Goal: Information Seeking & Learning: Learn about a topic

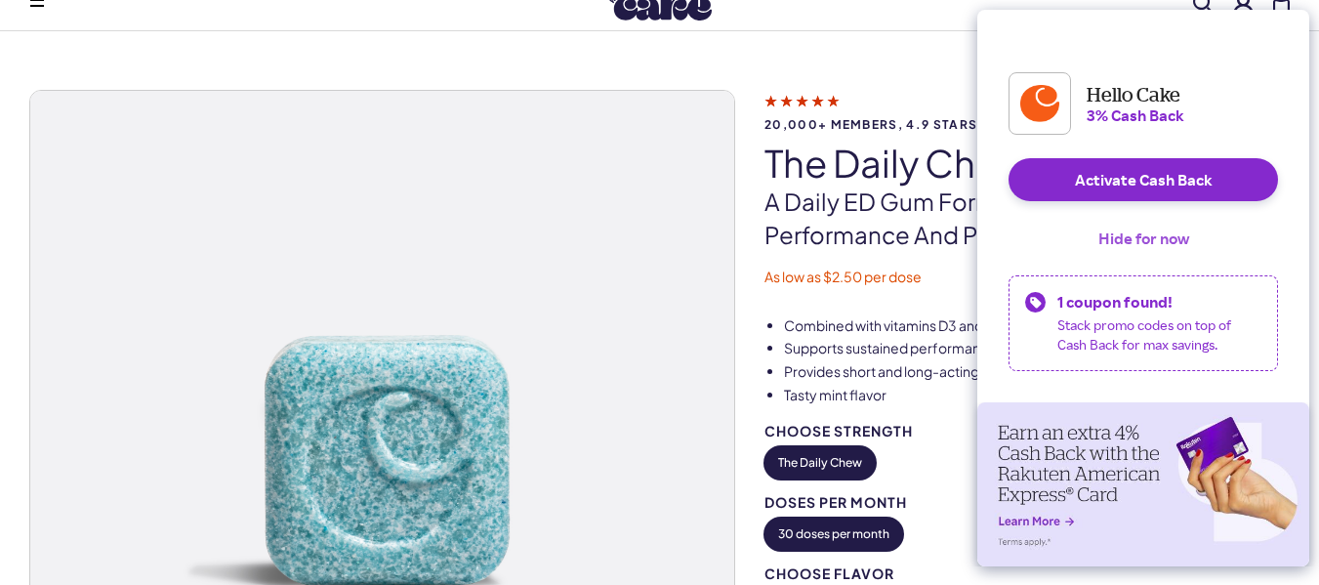
click at [1129, 257] on button "Hide for now" at bounding box center [1144, 238] width 122 height 43
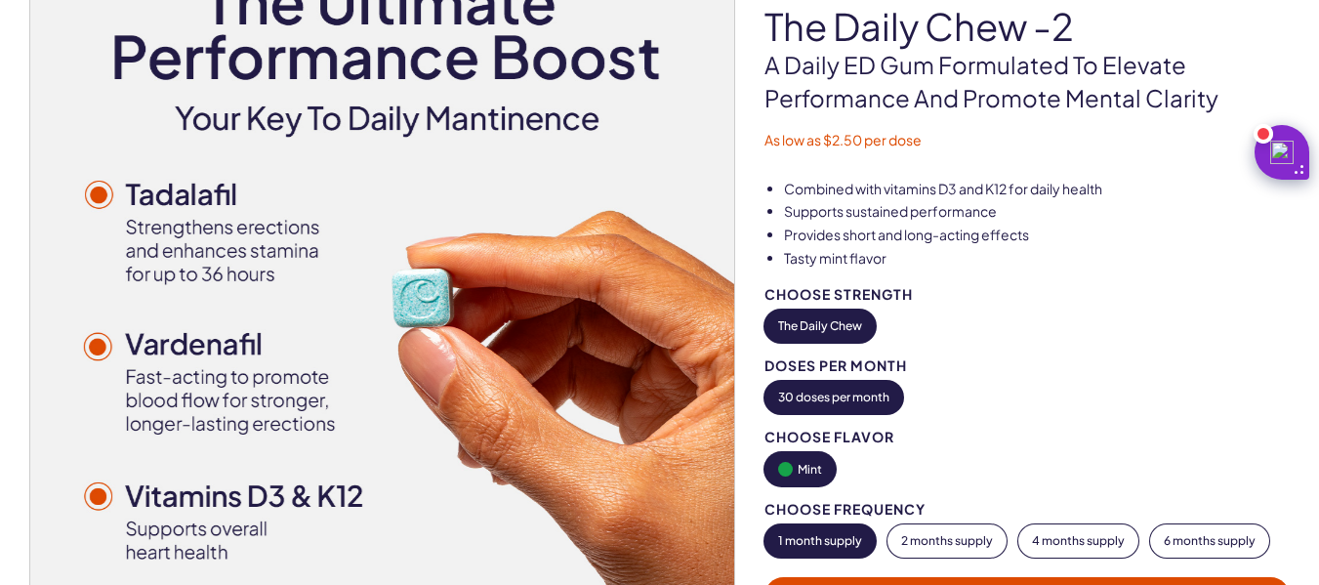
scroll to position [200, 0]
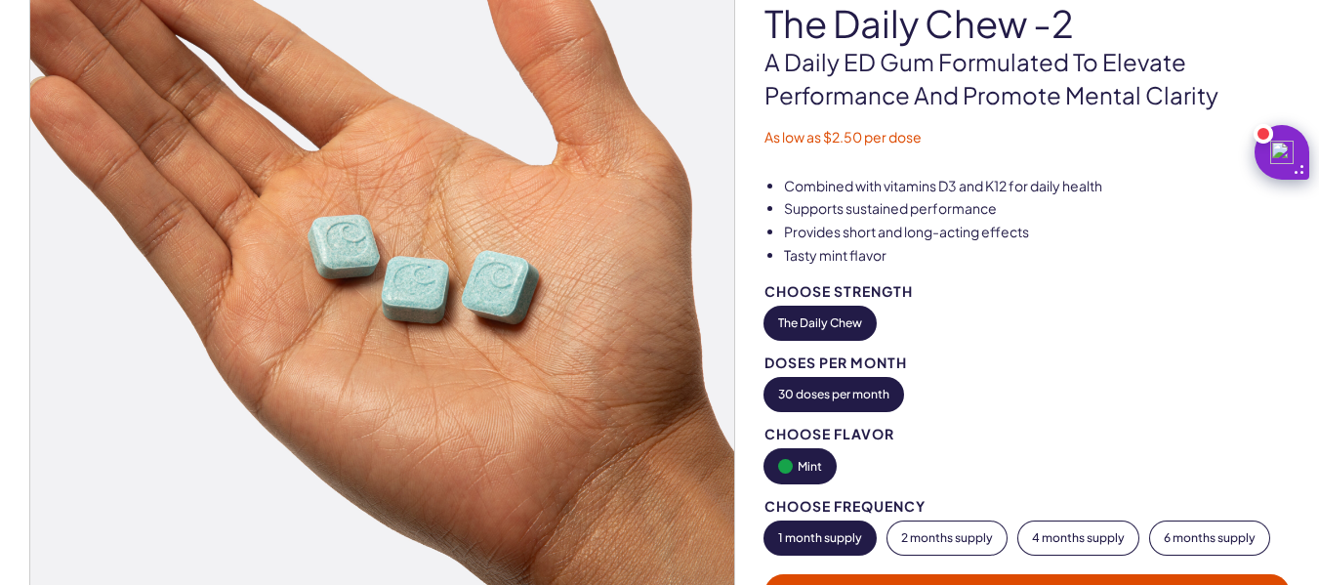
click at [1101, 356] on div "Doses per Month" at bounding box center [1026, 362] width 525 height 15
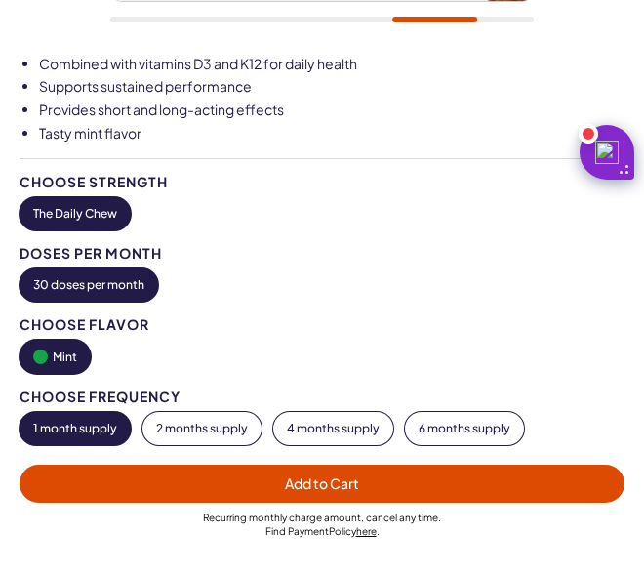
scroll to position [677, 0]
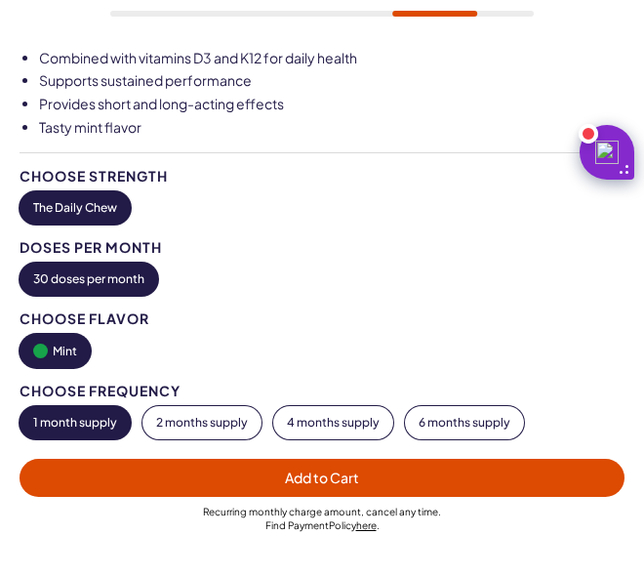
drag, startPoint x: 1101, startPoint y: 356, endPoint x: 630, endPoint y: 372, distance: 471.8
click at [630, 372] on div "20,000+ members, 4.9 stars The Daily Chew -2 A Daily [PERSON_NAME] Formulated T…" at bounding box center [322, 8] width 644 height 1170
click at [630, 378] on div "20,000+ members, 4.9 stars The Daily Chew -2 A Daily [PERSON_NAME] Formulated T…" at bounding box center [322, 8] width 644 height 1170
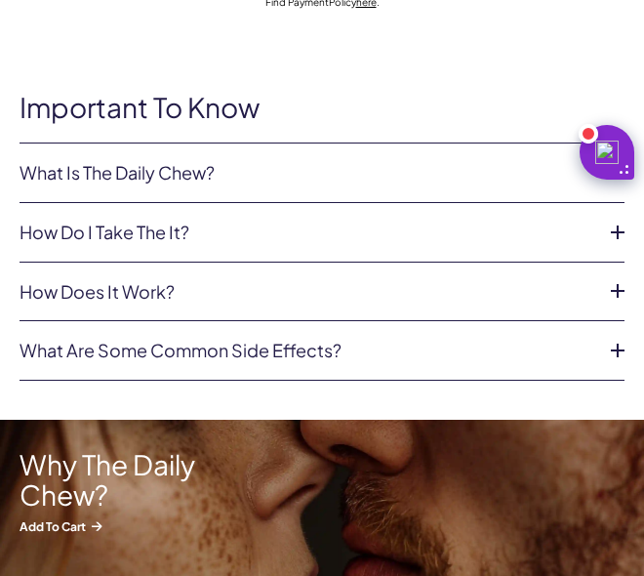
scroll to position [1203, 0]
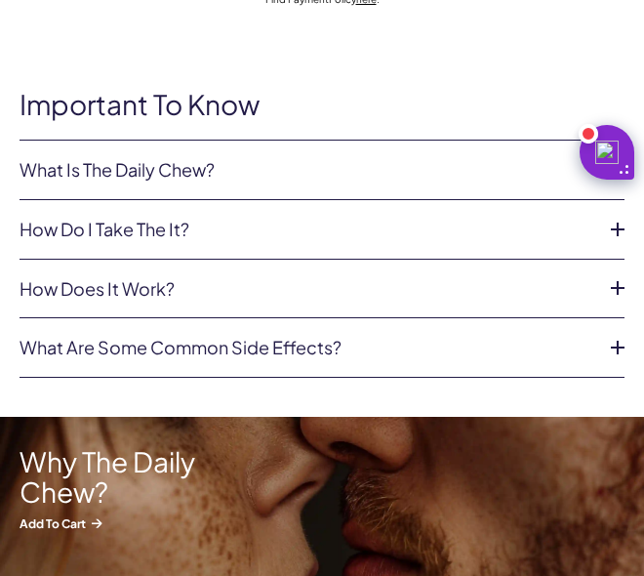
click at [54, 175] on link "What Is The Daily Chew?" at bounding box center [307, 170] width 574 height 20
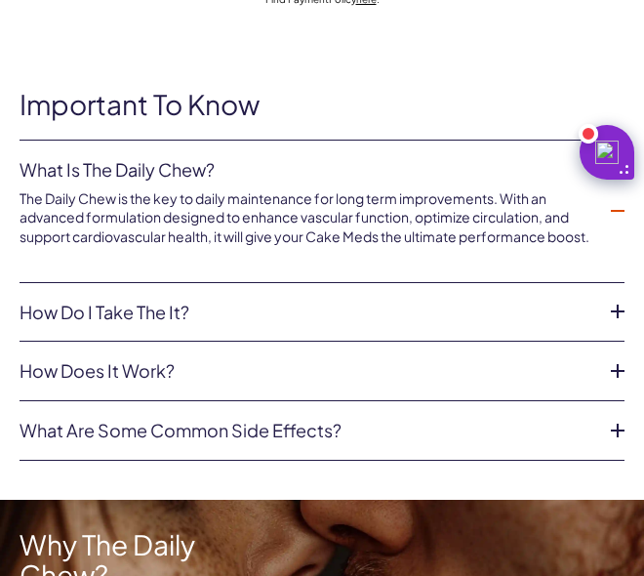
click at [630, 378] on icon at bounding box center [617, 370] width 29 height 29
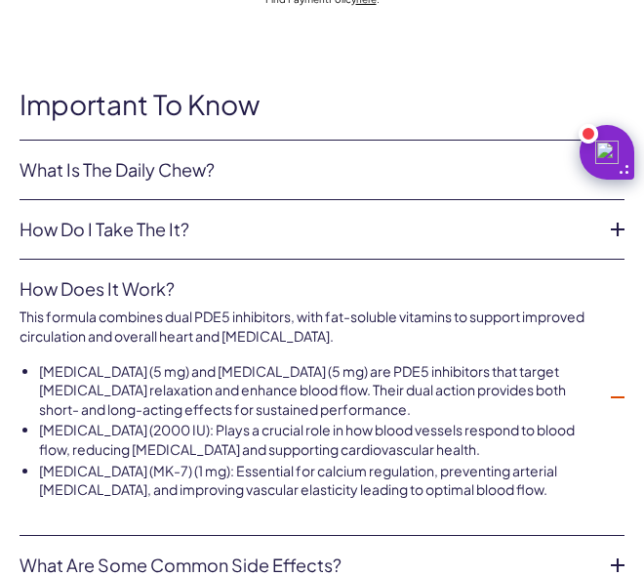
drag, startPoint x: 54, startPoint y: 175, endPoint x: 630, endPoint y: 378, distance: 610.8
click at [630, 378] on div "Important To Know What Is The Daily Chew? The Daily Chew is the key to daily ma…" at bounding box center [322, 342] width 644 height 505
click at [54, 175] on link "What Is The Daily Chew?" at bounding box center [307, 170] width 574 height 20
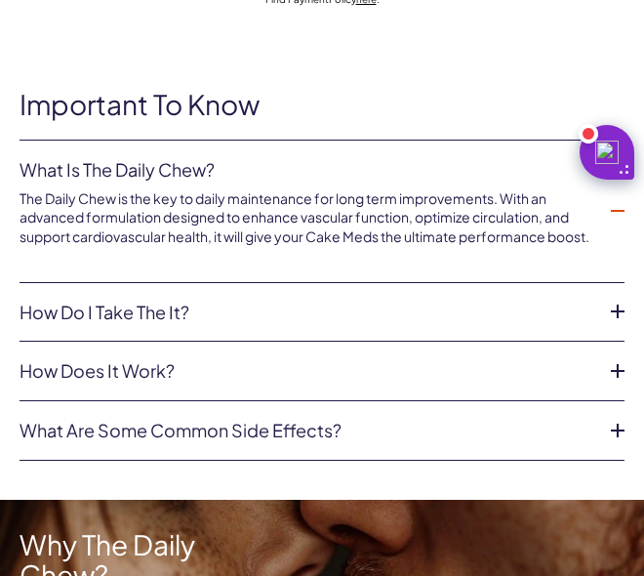
click at [630, 378] on icon at bounding box center [617, 370] width 29 height 29
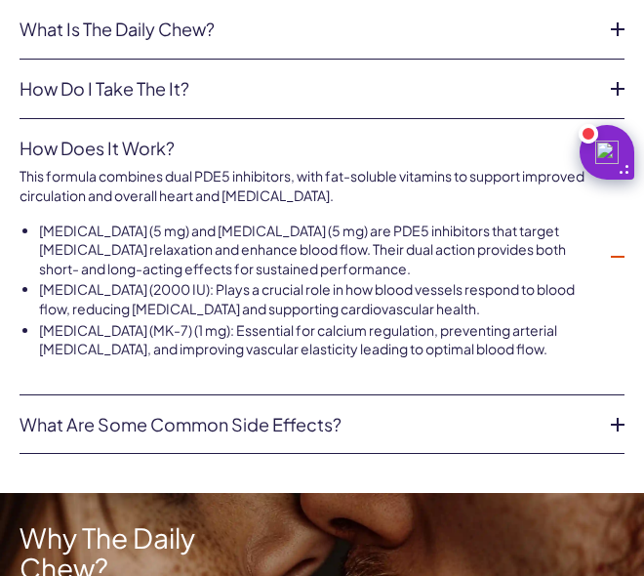
scroll to position [1345, 0]
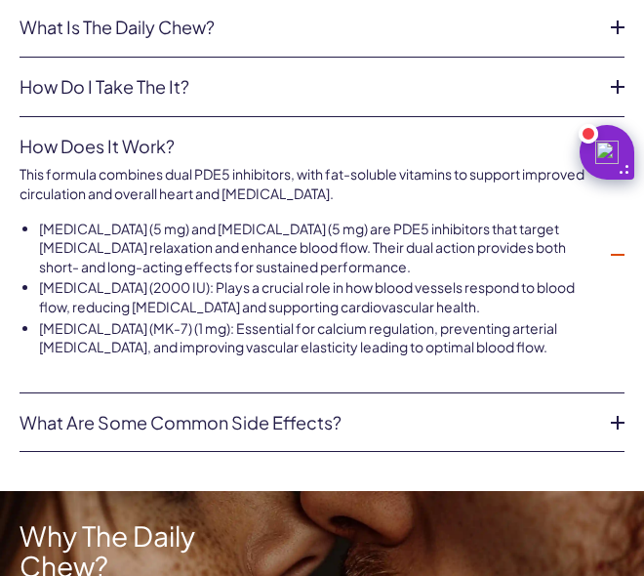
click at [630, 384] on div "Important To Know What Is The Daily Chew? The Daily Chew is the key to daily ma…" at bounding box center [322, 199] width 644 height 505
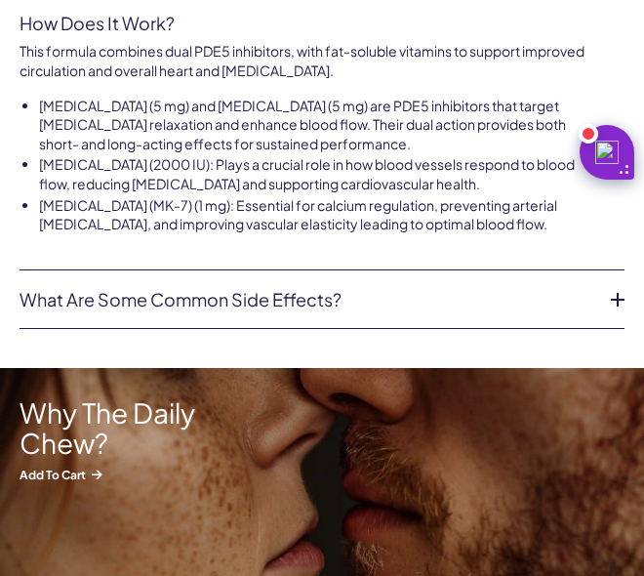
scroll to position [1477, 0]
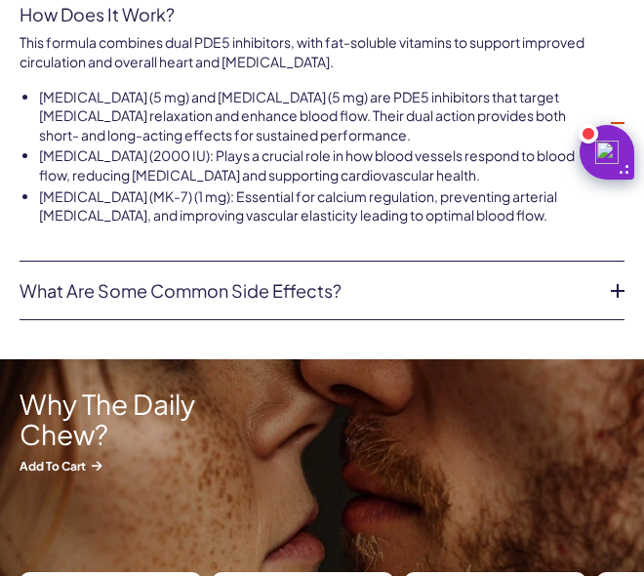
click at [96, 287] on link "What are some common side effects?" at bounding box center [307, 291] width 574 height 20
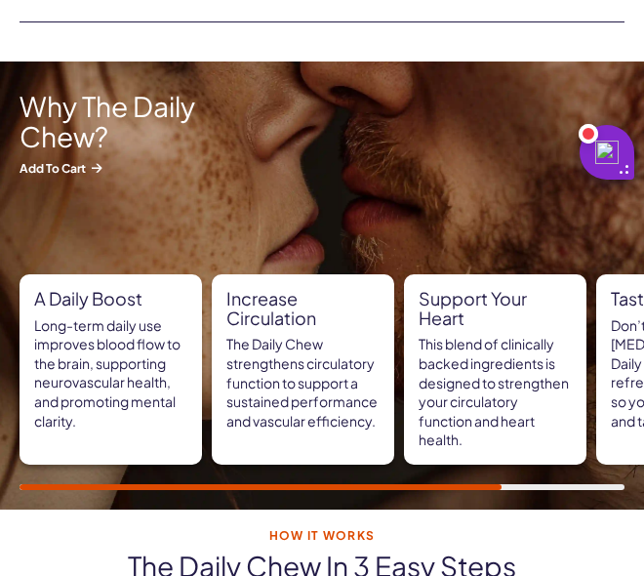
scroll to position [1859, 0]
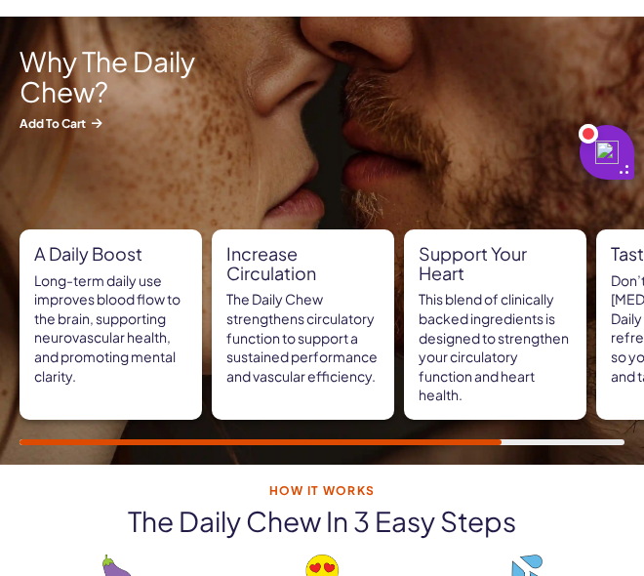
drag, startPoint x: 96, startPoint y: 287, endPoint x: 630, endPoint y: 384, distance: 542.7
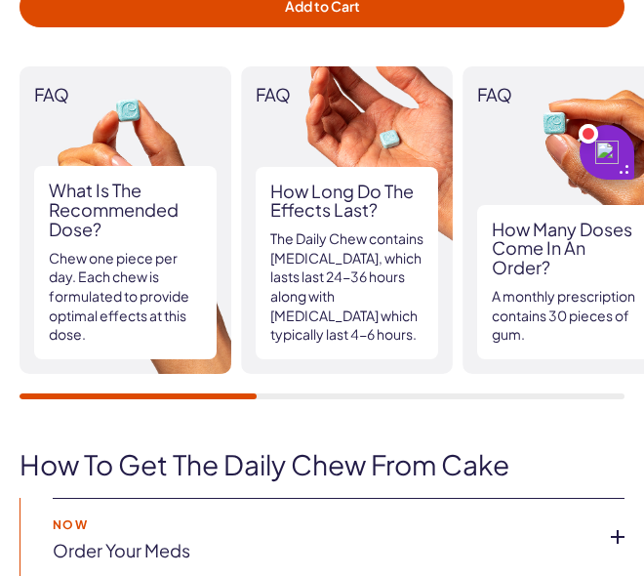
scroll to position [2552, 0]
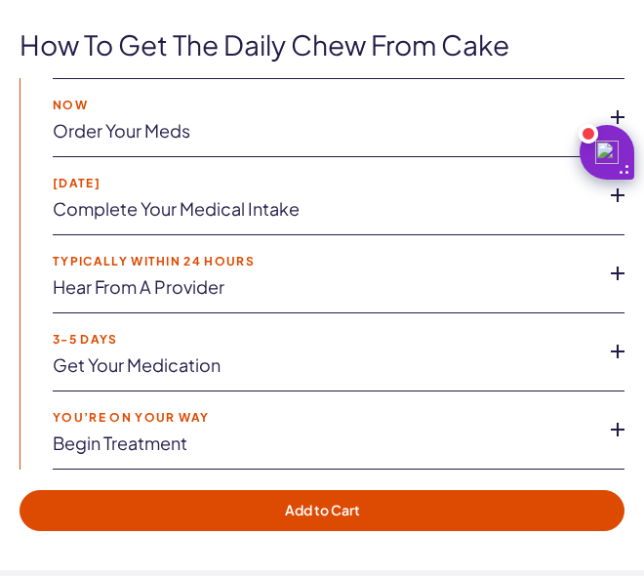
scroll to position [2923, 0]
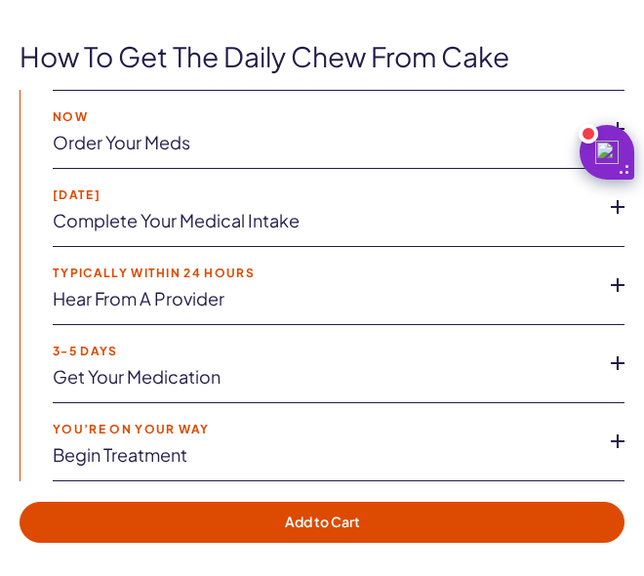
click at [95, 137] on link "Order Your meds" at bounding box center [323, 143] width 541 height 20
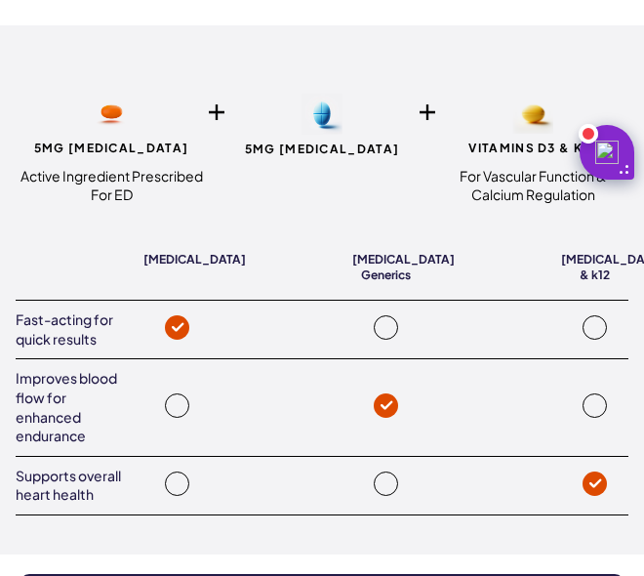
scroll to position [3548, 0]
